Goal: Information Seeking & Learning: Learn about a topic

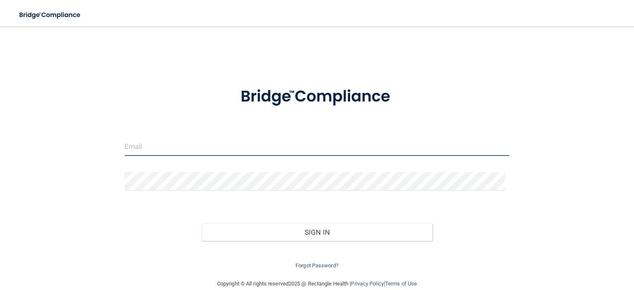
click at [180, 141] on input "email" at bounding box center [317, 147] width 385 height 19
type input "[PERSON_NAME][EMAIL_ADDRESS][DOMAIN_NAME]"
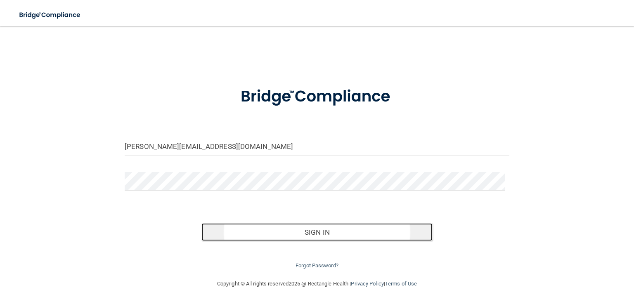
click at [274, 231] on button "Sign In" at bounding box center [317, 232] width 231 height 18
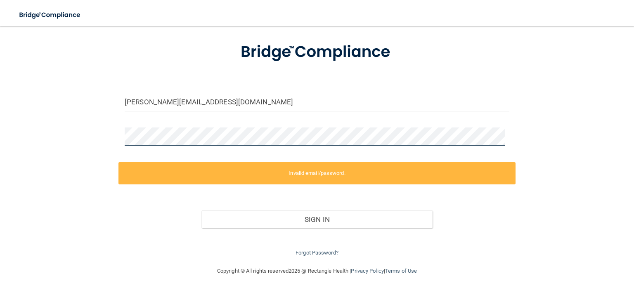
scroll to position [13, 0]
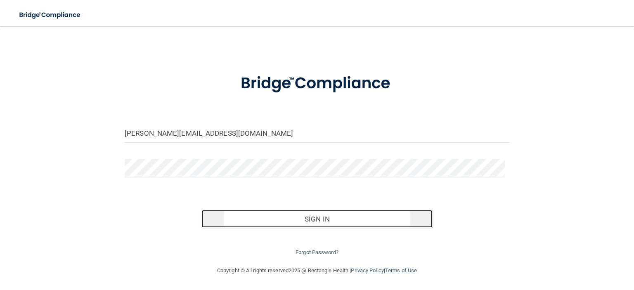
click at [262, 215] on button "Sign In" at bounding box center [317, 219] width 231 height 18
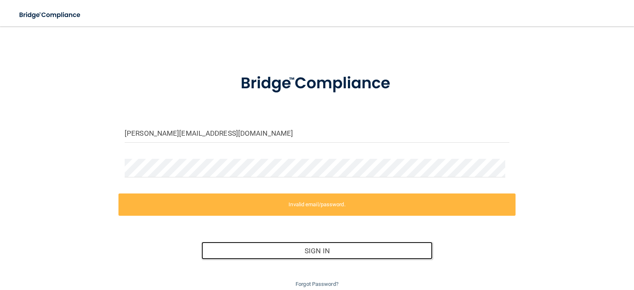
scroll to position [45, 0]
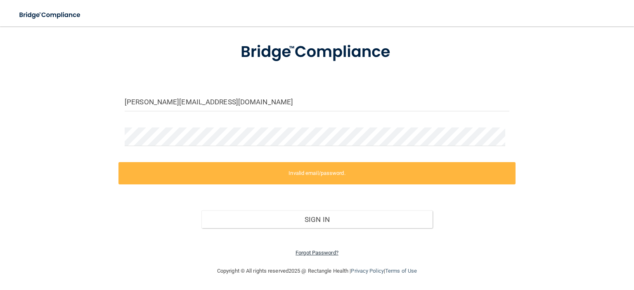
click at [314, 254] on link "Forgot Password?" at bounding box center [317, 253] width 43 height 6
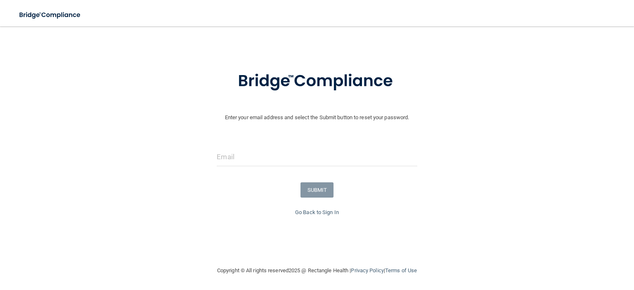
click at [270, 169] on div at bounding box center [317, 160] width 213 height 25
click at [271, 159] on input "email" at bounding box center [317, 157] width 200 height 19
type input "[PERSON_NAME][EMAIL_ADDRESS][DOMAIN_NAME]"
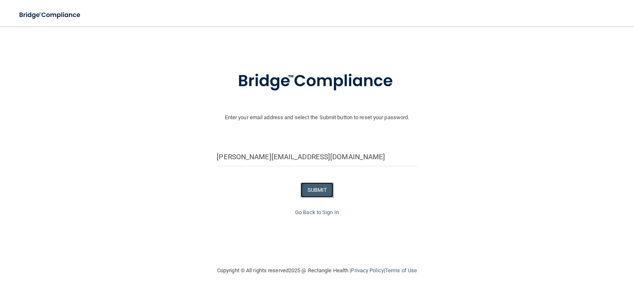
click at [311, 193] on button "SUBMIT" at bounding box center [317, 190] width 33 height 15
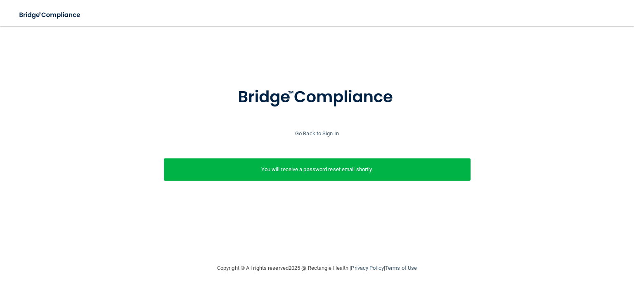
scroll to position [0, 0]
click at [327, 134] on link "Go Back to Sign In" at bounding box center [317, 133] width 44 height 6
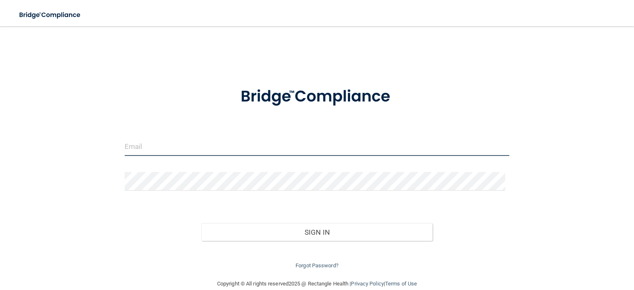
click at [134, 144] on input "email" at bounding box center [317, 147] width 385 height 19
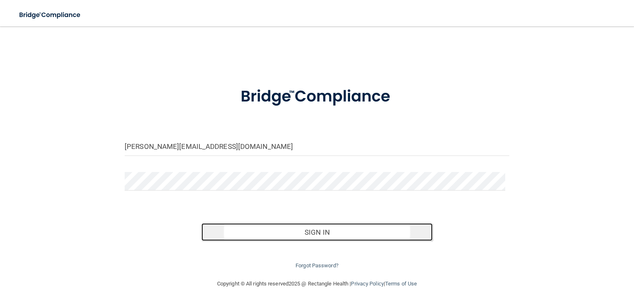
click at [282, 234] on button "Sign In" at bounding box center [317, 232] width 231 height 18
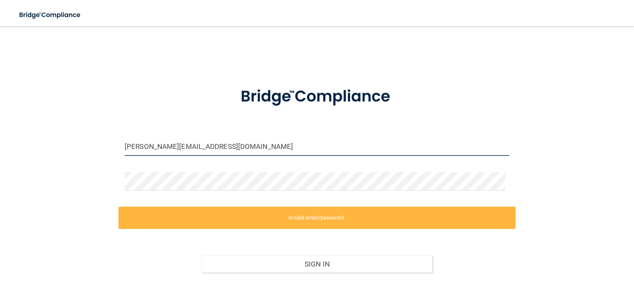
click at [126, 147] on input "[PERSON_NAME][EMAIL_ADDRESS][DOMAIN_NAME]" at bounding box center [317, 147] width 385 height 19
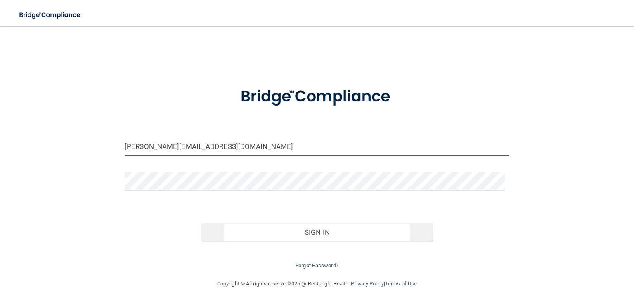
type input "Tim@dallasvi.com"
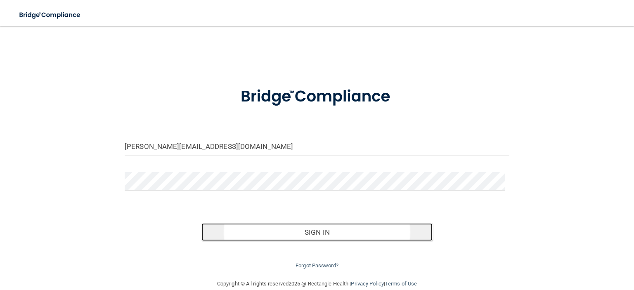
click at [305, 232] on button "Sign In" at bounding box center [317, 232] width 231 height 18
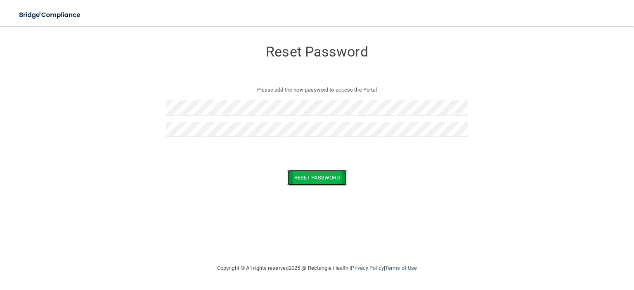
click at [306, 178] on button "Reset Password" at bounding box center [316, 177] width 59 height 15
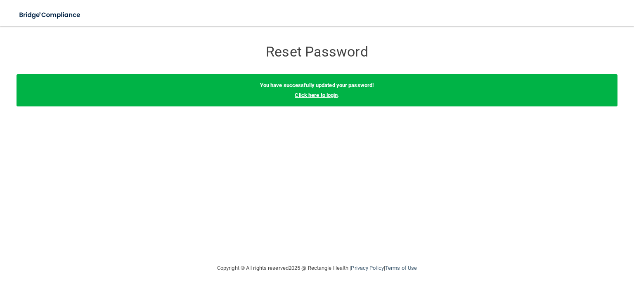
click at [317, 96] on link "Click here to login" at bounding box center [316, 95] width 43 height 6
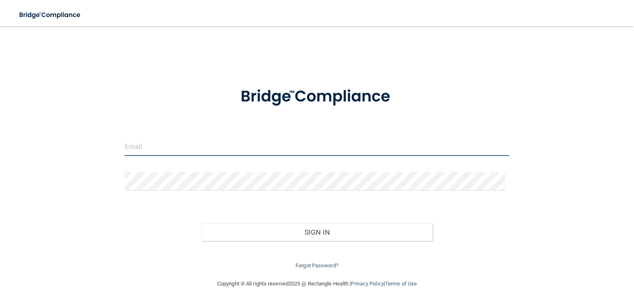
click at [166, 154] on input "email" at bounding box center [317, 147] width 385 height 19
type input "[PERSON_NAME][EMAIL_ADDRESS][DOMAIN_NAME]"
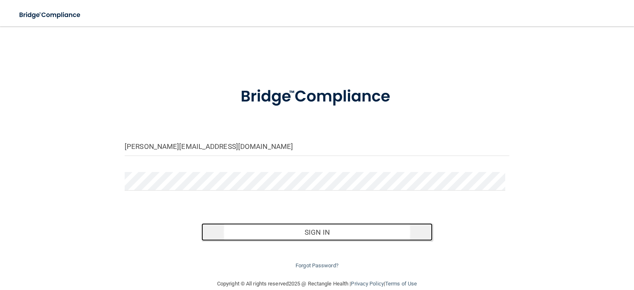
click at [258, 231] on button "Sign In" at bounding box center [317, 232] width 231 height 18
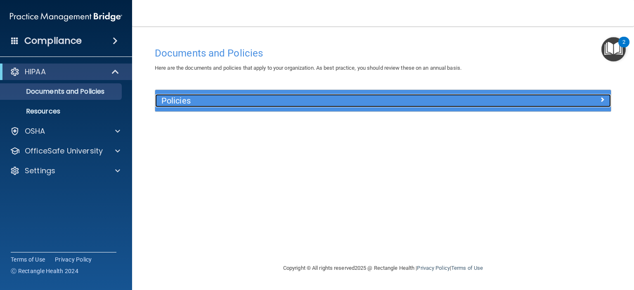
click at [601, 99] on span at bounding box center [602, 100] width 5 height 10
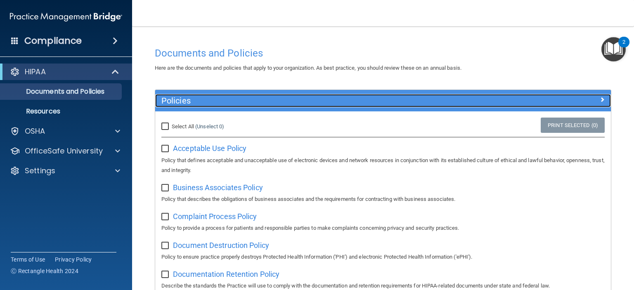
scroll to position [41, 0]
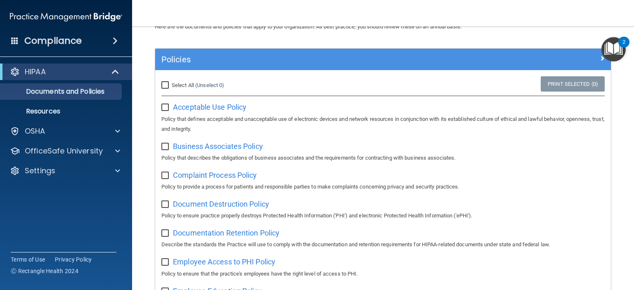
click at [164, 110] on input "checkbox" at bounding box center [165, 107] width 9 height 7
checkbox input "false"
click at [59, 109] on p "Resources" at bounding box center [61, 111] width 113 height 8
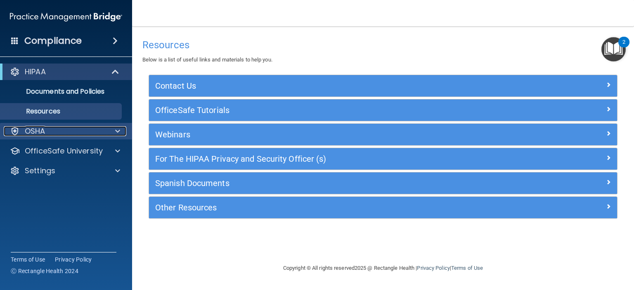
click at [53, 133] on div "OSHA" at bounding box center [55, 131] width 102 height 10
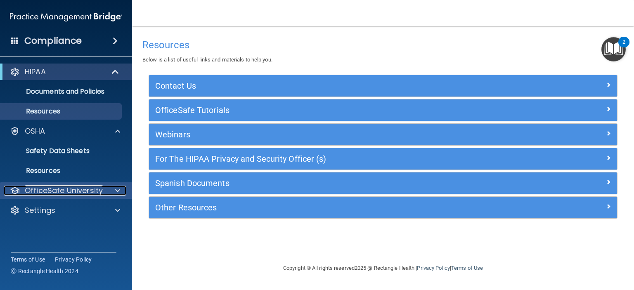
click at [58, 186] on p "OfficeSafe University" at bounding box center [64, 191] width 78 height 10
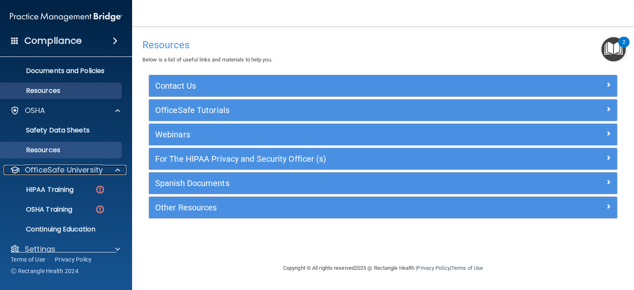
scroll to position [32, 0]
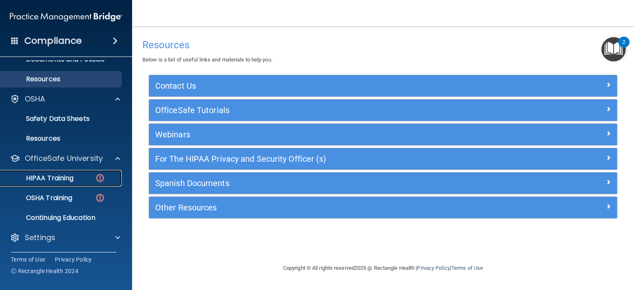
click at [61, 180] on p "HIPAA Training" at bounding box center [39, 178] width 68 height 8
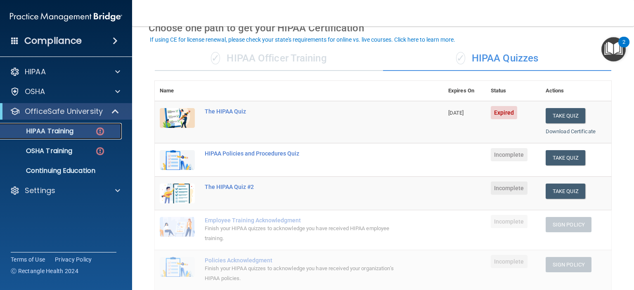
scroll to position [83, 0]
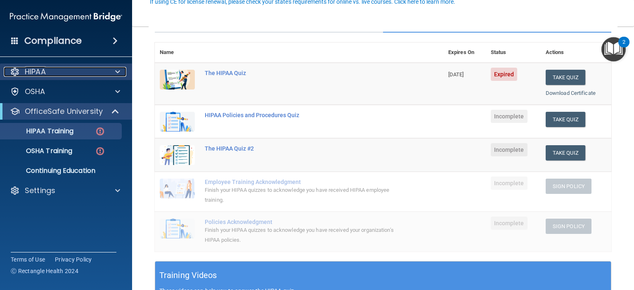
click at [38, 71] on p "HIPAA" at bounding box center [35, 72] width 21 height 10
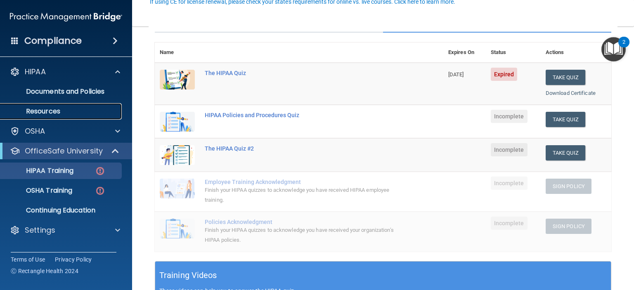
click at [42, 109] on p "Resources" at bounding box center [61, 111] width 113 height 8
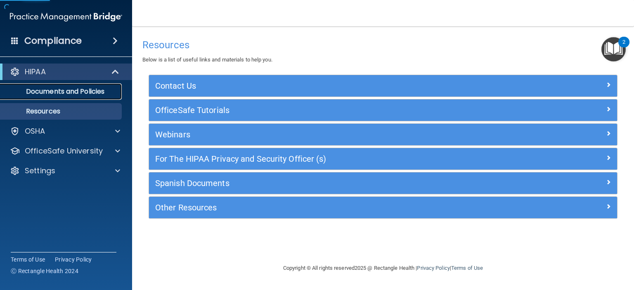
click at [45, 88] on p "Documents and Policies" at bounding box center [61, 92] width 113 height 8
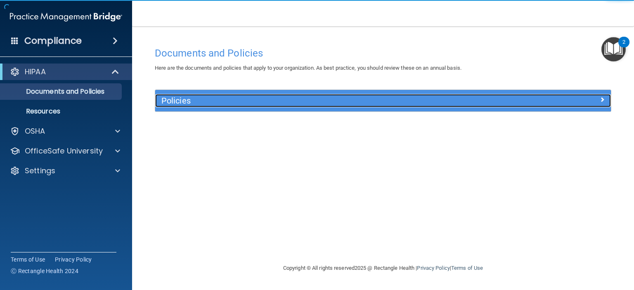
click at [603, 99] on span at bounding box center [602, 100] width 5 height 10
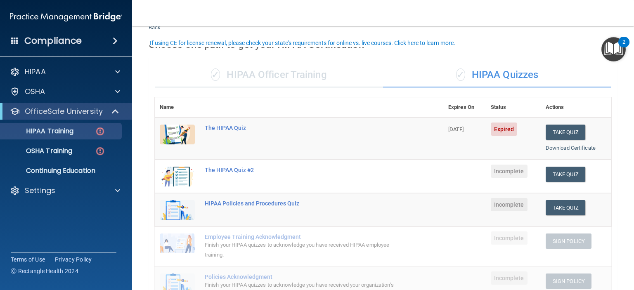
scroll to position [41, 0]
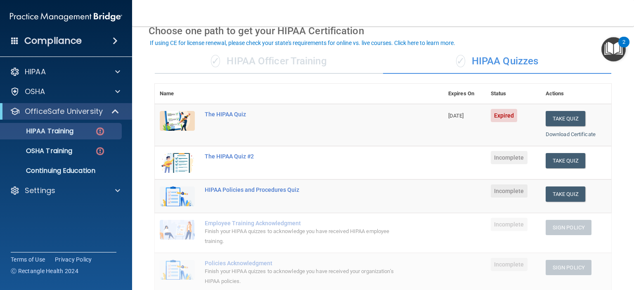
click at [294, 67] on div "✓ HIPAA Officer Training" at bounding box center [269, 61] width 228 height 25
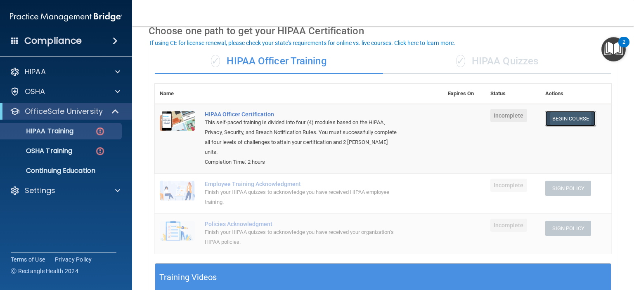
click at [554, 119] on link "Begin Course" at bounding box center [570, 118] width 50 height 15
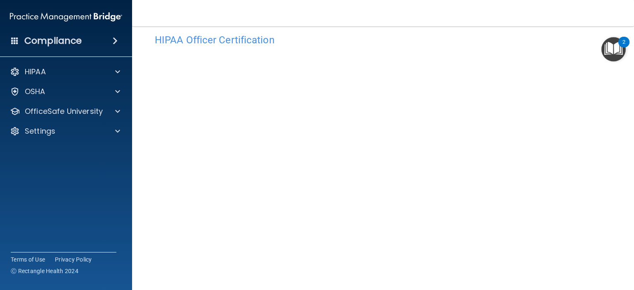
scroll to position [55, 0]
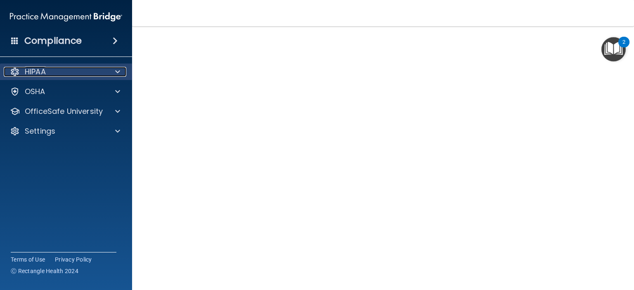
click at [115, 68] on span at bounding box center [117, 72] width 5 height 10
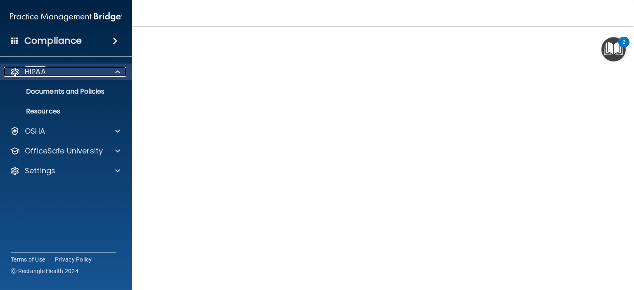
click at [115, 72] on span at bounding box center [117, 72] width 5 height 10
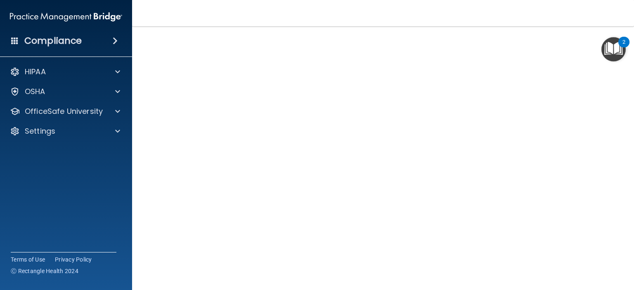
click at [405, 7] on nav "Toggle navigation Tim Cruz tim@dallasvi.com Manage My Enterprise Texas Vascular…" at bounding box center [383, 13] width 502 height 26
